Goal: Complete application form

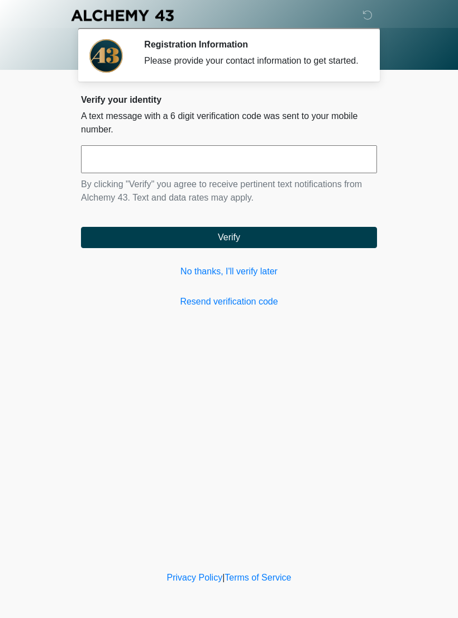
click at [323, 173] on input "text" at bounding box center [229, 159] width 296 height 28
type input "******"
click at [350, 242] on button "Verify" at bounding box center [229, 237] width 296 height 21
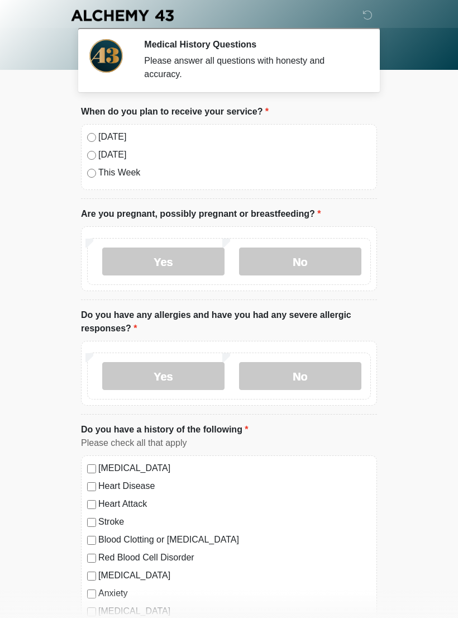
click at [294, 264] on label "No" at bounding box center [300, 261] width 122 height 28
click at [319, 374] on label "No" at bounding box center [300, 376] width 122 height 28
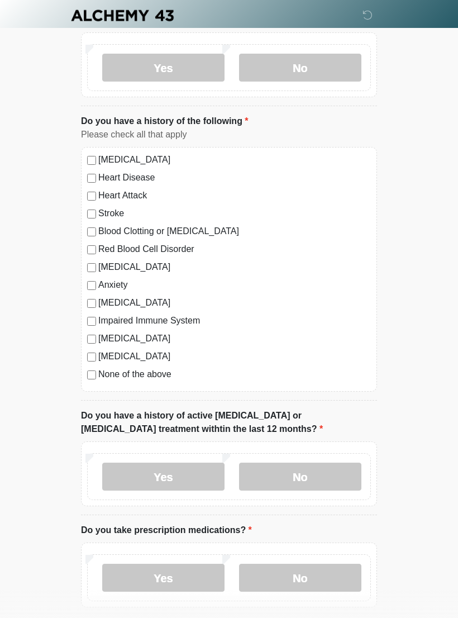
scroll to position [316, 0]
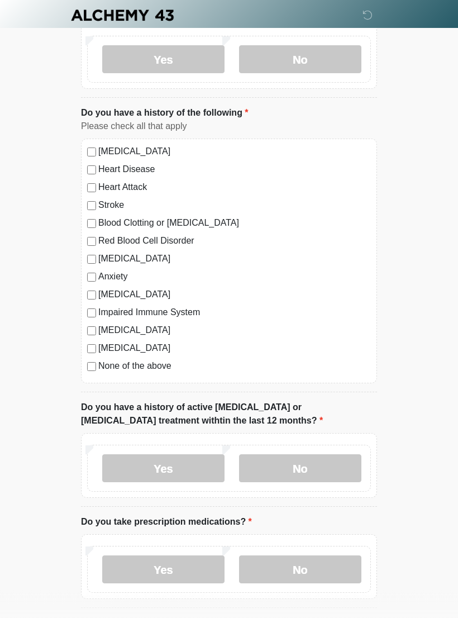
click at [290, 468] on label "No" at bounding box center [300, 469] width 122 height 28
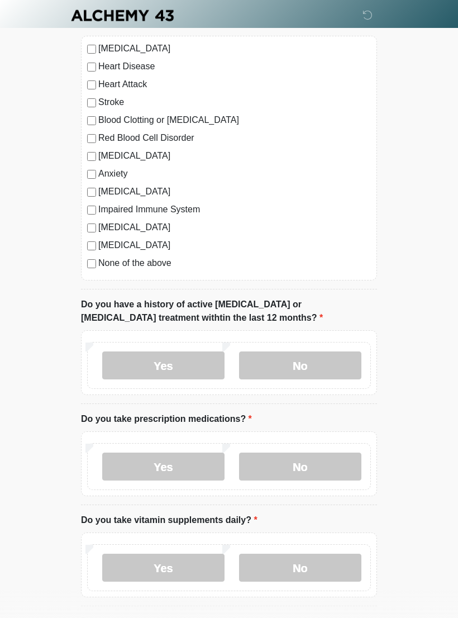
click at [307, 464] on label "No" at bounding box center [300, 466] width 122 height 28
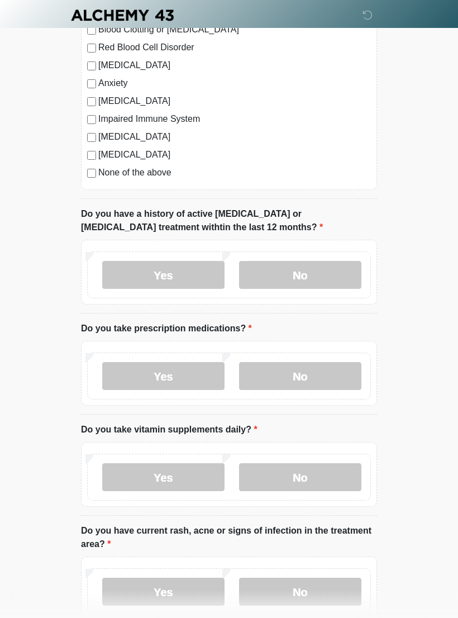
scroll to position [510, 0]
click at [202, 479] on label "Yes" at bounding box center [163, 477] width 122 height 28
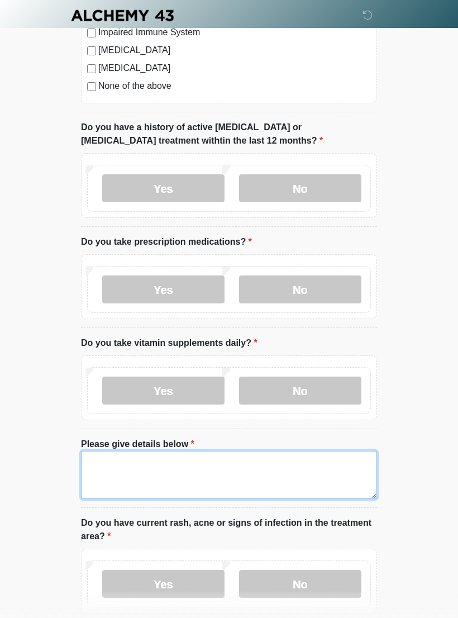
click at [237, 476] on textarea "Please give details below" at bounding box center [229, 475] width 296 height 48
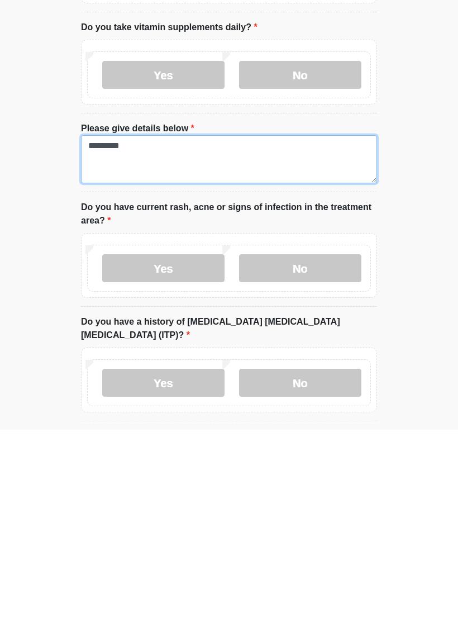
scroll to position [727, 0]
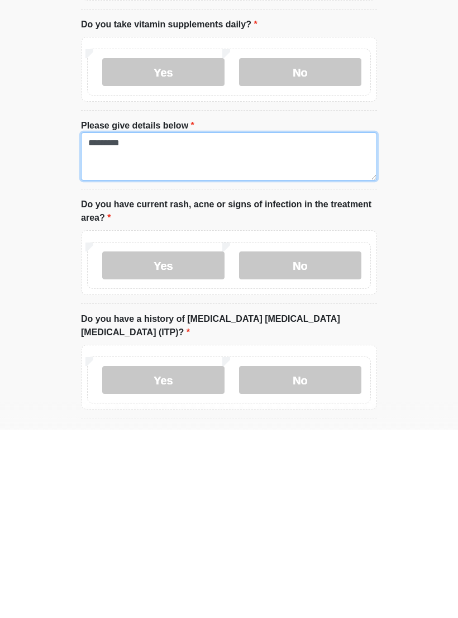
type textarea "********"
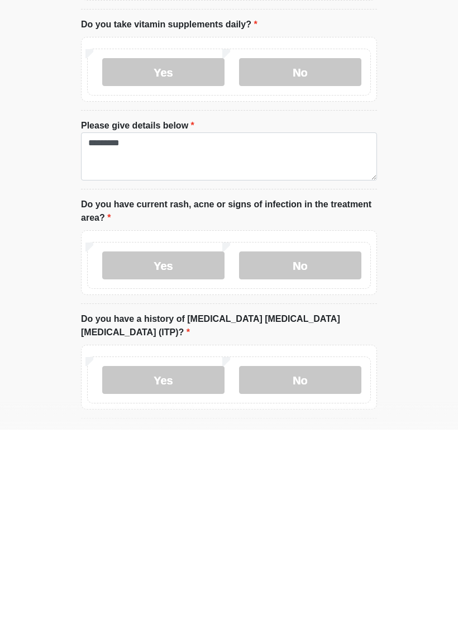
click at [336, 440] on label "No" at bounding box center [300, 454] width 122 height 28
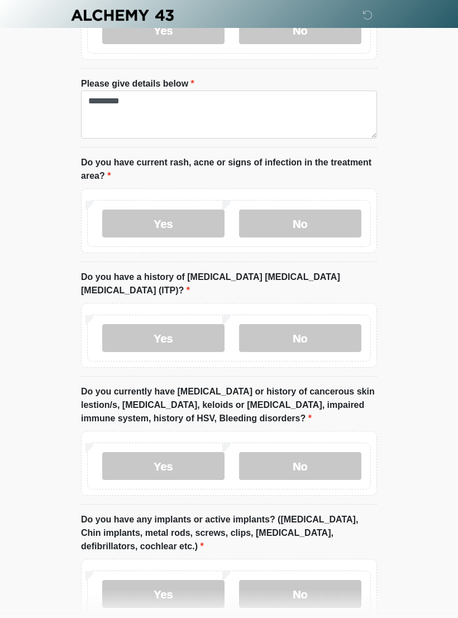
click at [333, 325] on label "No" at bounding box center [300, 339] width 122 height 28
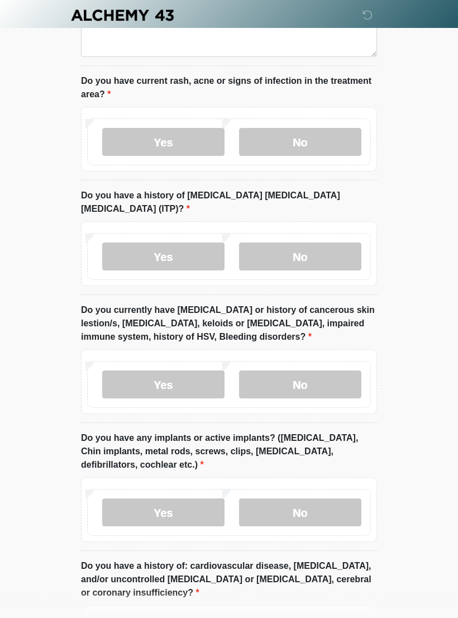
click at [330, 372] on label "No" at bounding box center [300, 385] width 122 height 28
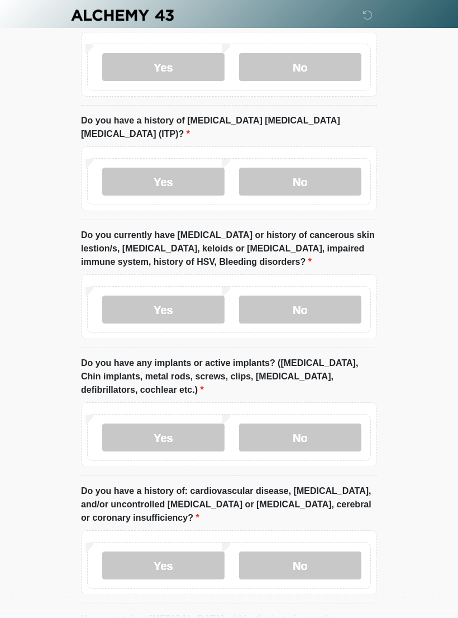
click at [329, 424] on label "No" at bounding box center [300, 438] width 122 height 28
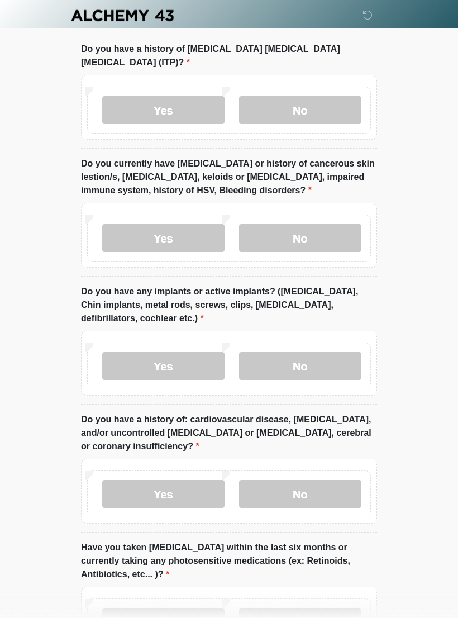
scroll to position [1240, 0]
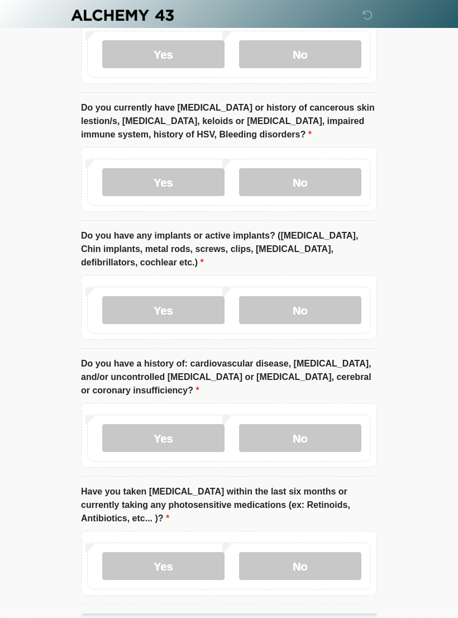
click at [323, 425] on label "No" at bounding box center [300, 439] width 122 height 28
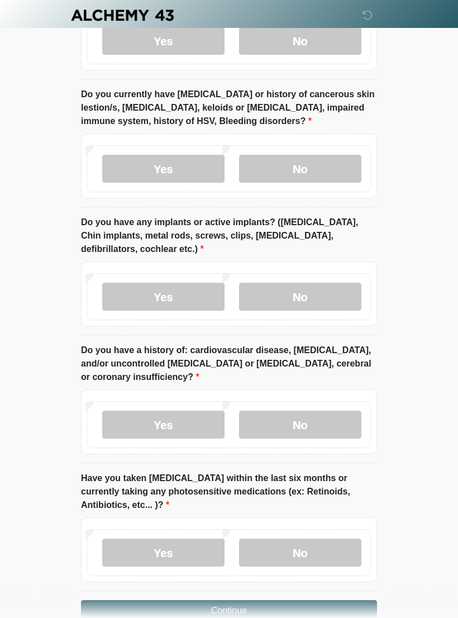
scroll to position [1283, 0]
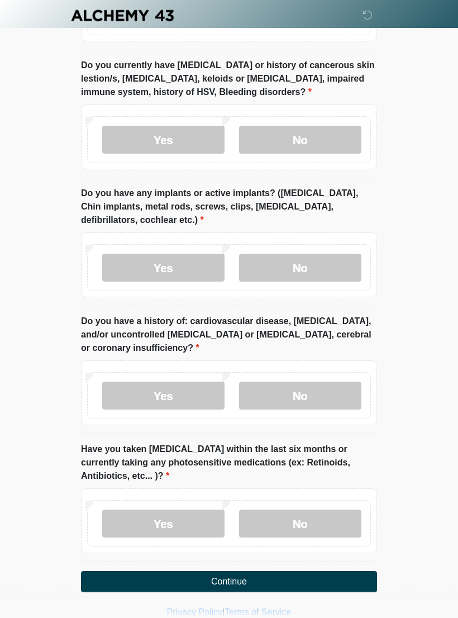
click at [306, 512] on label "No" at bounding box center [300, 523] width 122 height 28
click at [295, 571] on button "Continue" at bounding box center [229, 581] width 296 height 21
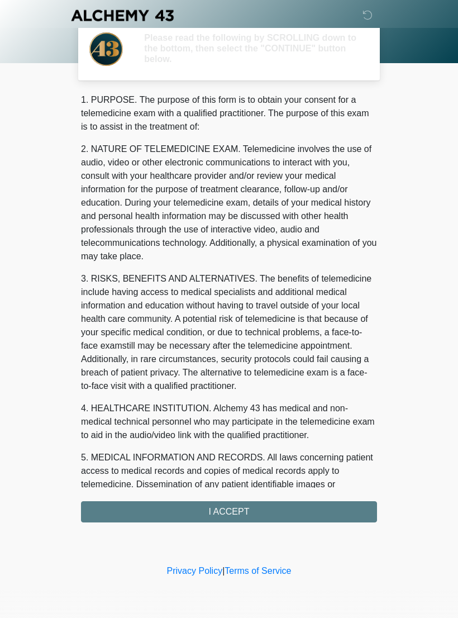
scroll to position [0, 0]
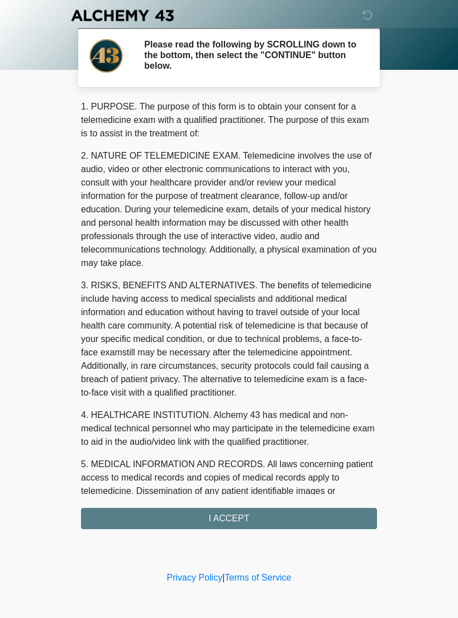
click at [318, 520] on div "1. PURPOSE. The purpose of this form is to obtain your consent for a telemedici…" at bounding box center [229, 314] width 296 height 429
click at [265, 520] on div "1. PURPOSE. The purpose of this form is to obtain your consent for a telemedici…" at bounding box center [229, 314] width 296 height 429
click at [245, 518] on div "1. PURPOSE. The purpose of this form is to obtain your consent for a telemedici…" at bounding box center [229, 314] width 296 height 429
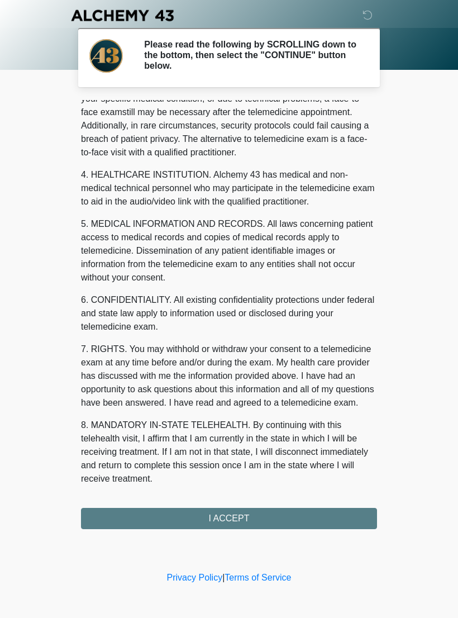
scroll to position [254, 0]
click at [258, 516] on button "I ACCEPT" at bounding box center [229, 518] width 296 height 21
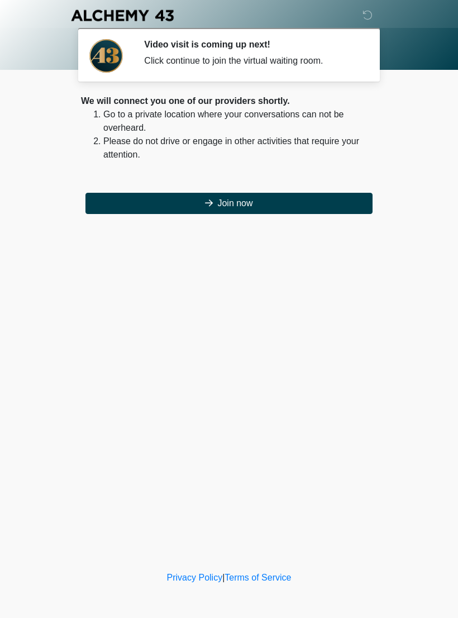
click at [329, 201] on button "Join now" at bounding box center [228, 203] width 287 height 21
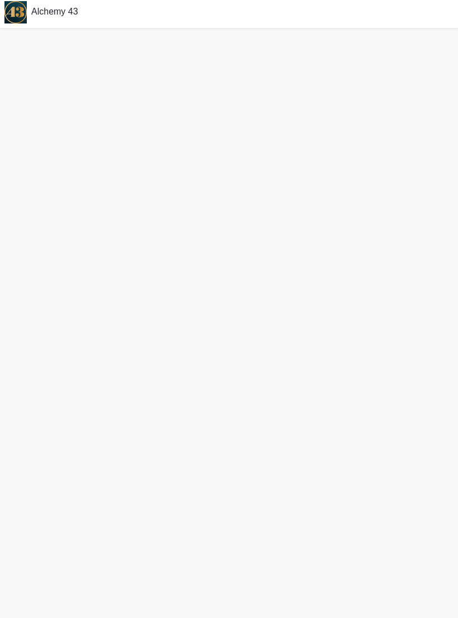
scroll to position [21, 0]
